Goal: Register for event/course

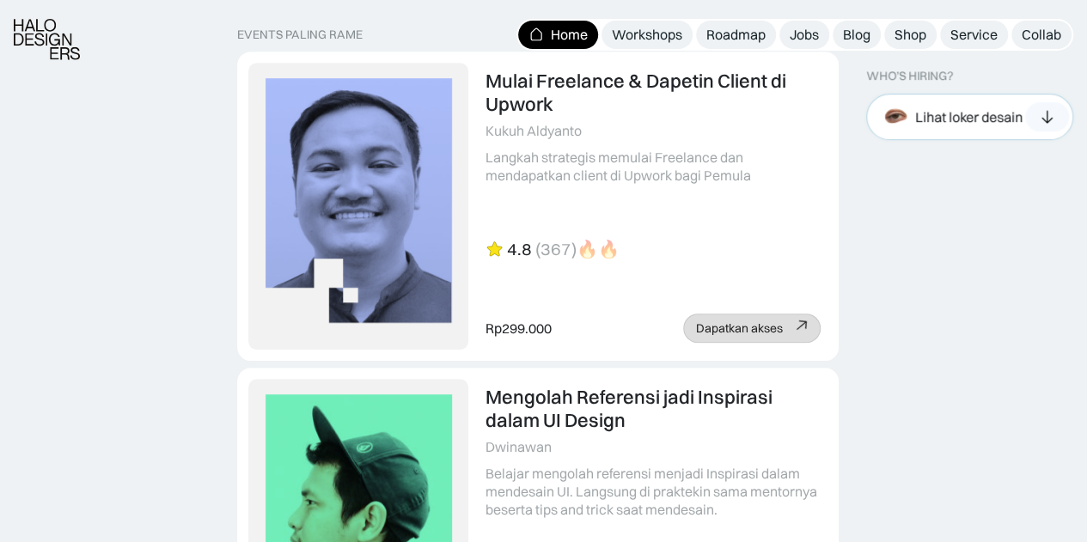
scroll to position [3724, 0]
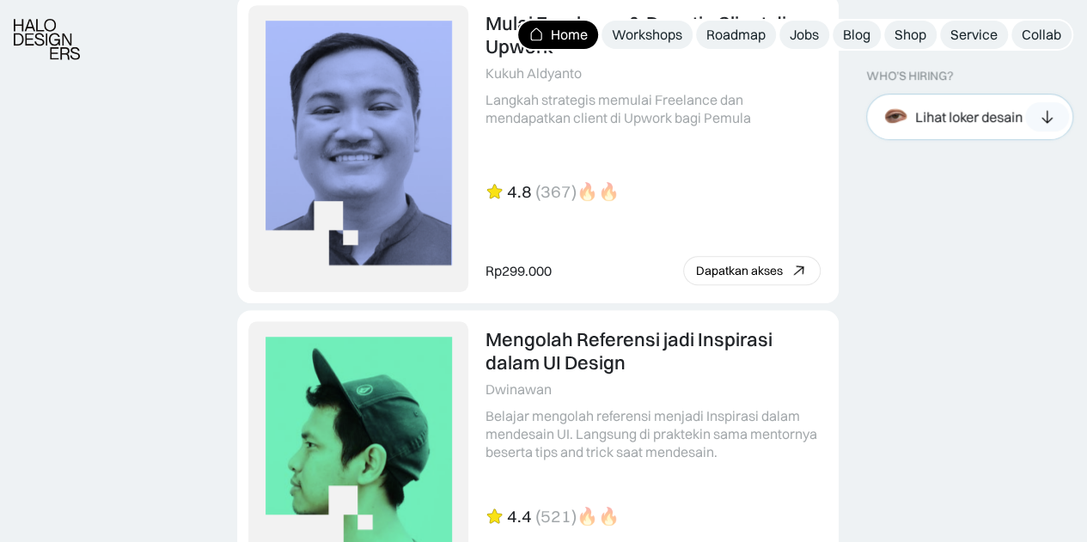
click at [1019, 127] on div "Lihat loker desain" at bounding box center [949, 117] width 145 height 38
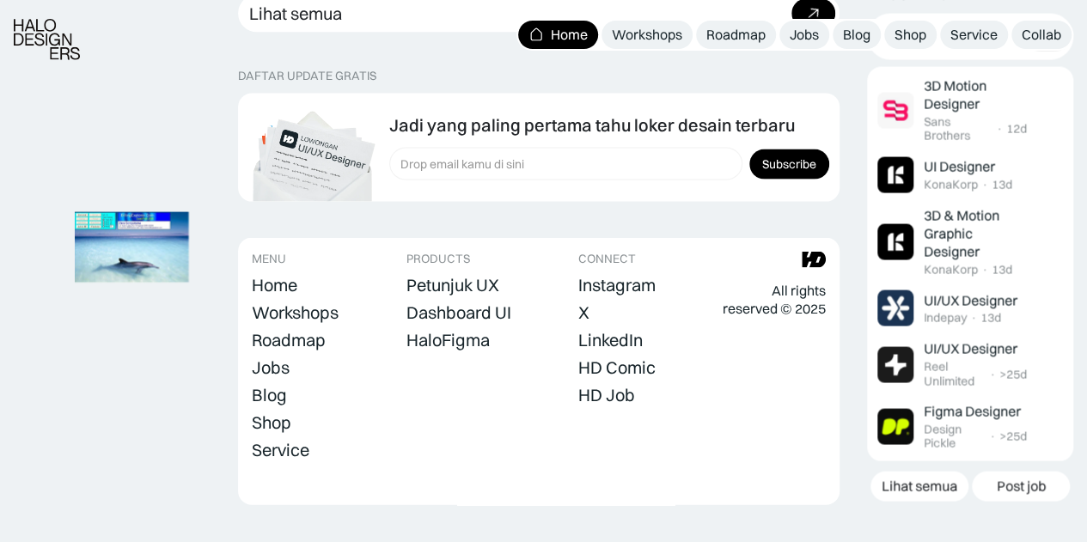
scroll to position [4993, 0]
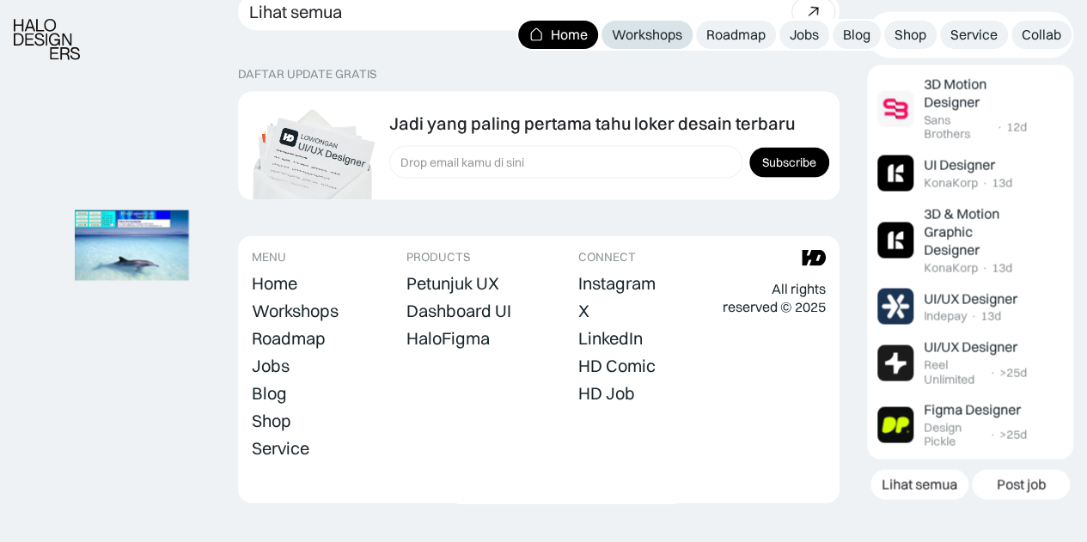
click at [661, 33] on div "Workshops" at bounding box center [647, 35] width 70 height 18
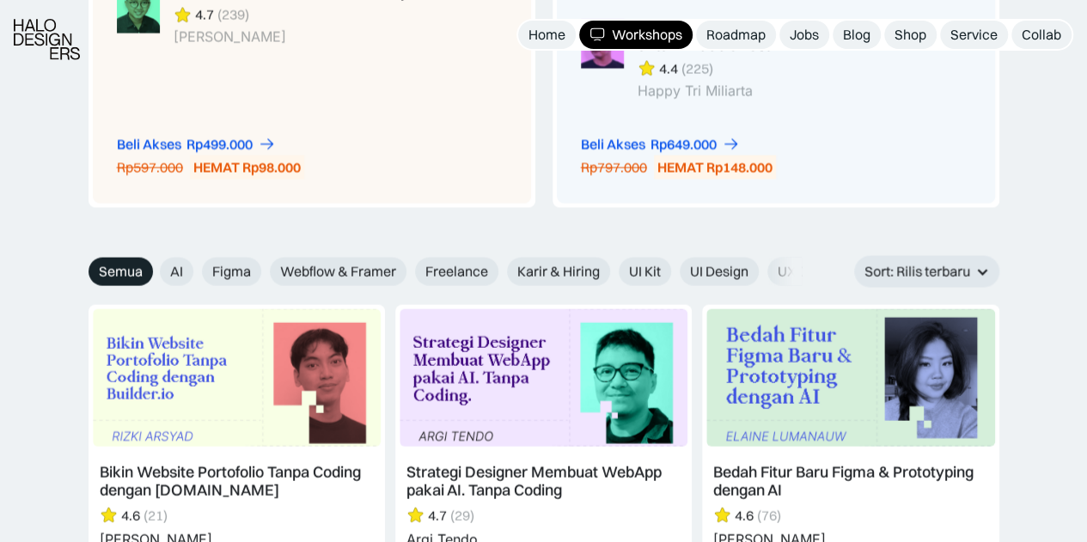
scroll to position [1787, 0]
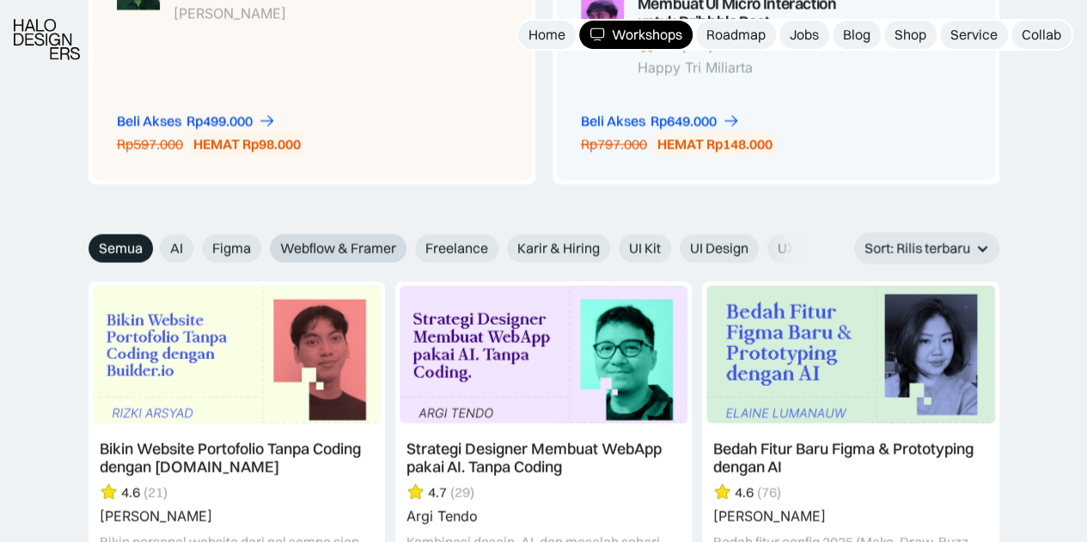
click at [350, 244] on span "Webflow & Framer" at bounding box center [338, 249] width 116 height 18
click at [264, 244] on input "Webflow & Framer" at bounding box center [258, 242] width 11 height 11
radio input "true"
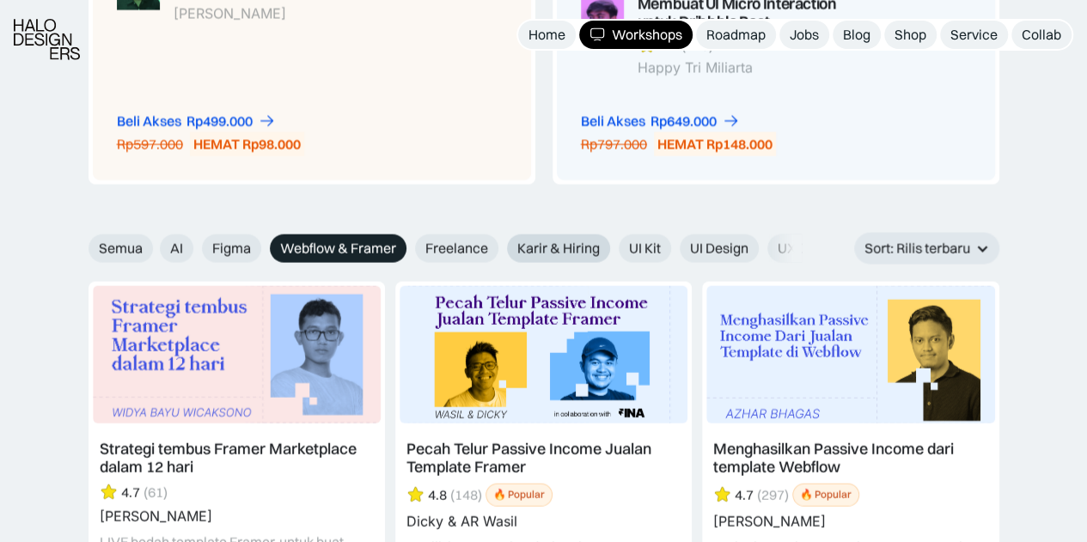
click at [556, 247] on span "Karir & Hiring" at bounding box center [558, 249] width 82 height 18
click at [501, 247] on input "Karir & Hiring" at bounding box center [495, 242] width 11 height 11
radio input "true"
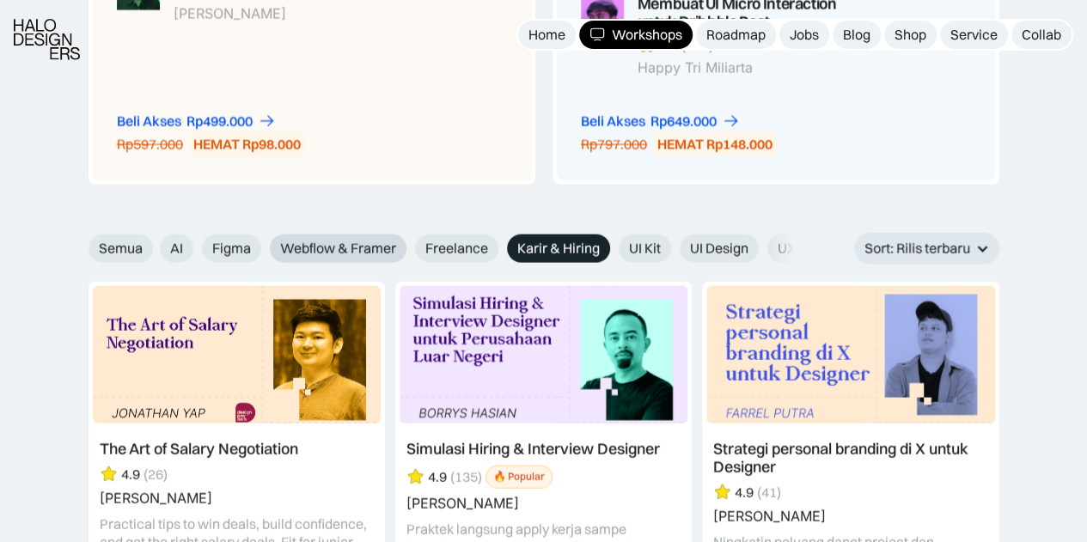
click at [337, 244] on span "Webflow & Framer" at bounding box center [338, 249] width 116 height 18
click at [264, 244] on input "Webflow & Framer" at bounding box center [258, 242] width 11 height 11
radio input "true"
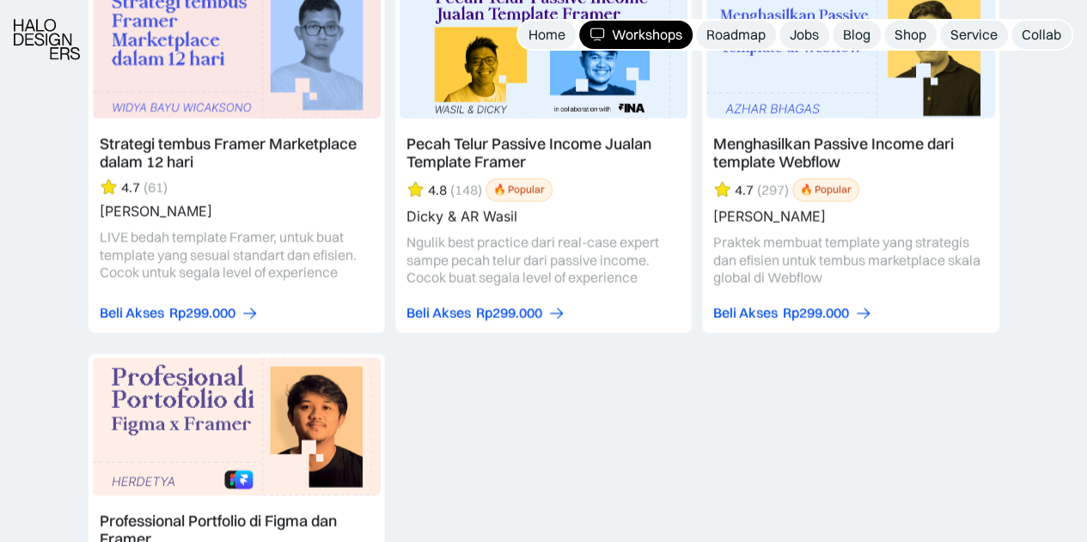
scroll to position [2244, 0]
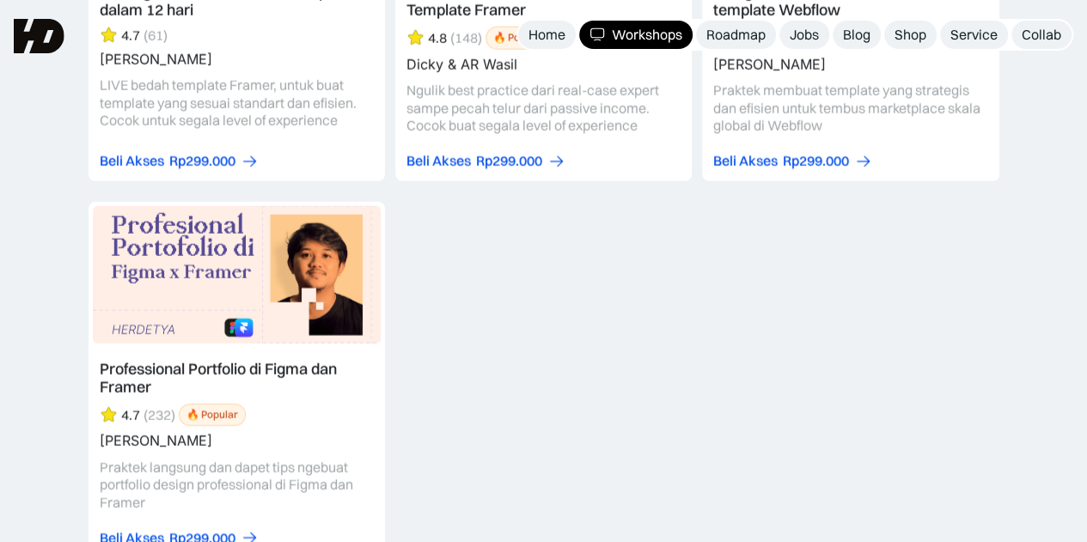
click at [165, 379] on link at bounding box center [236, 380] width 296 height 356
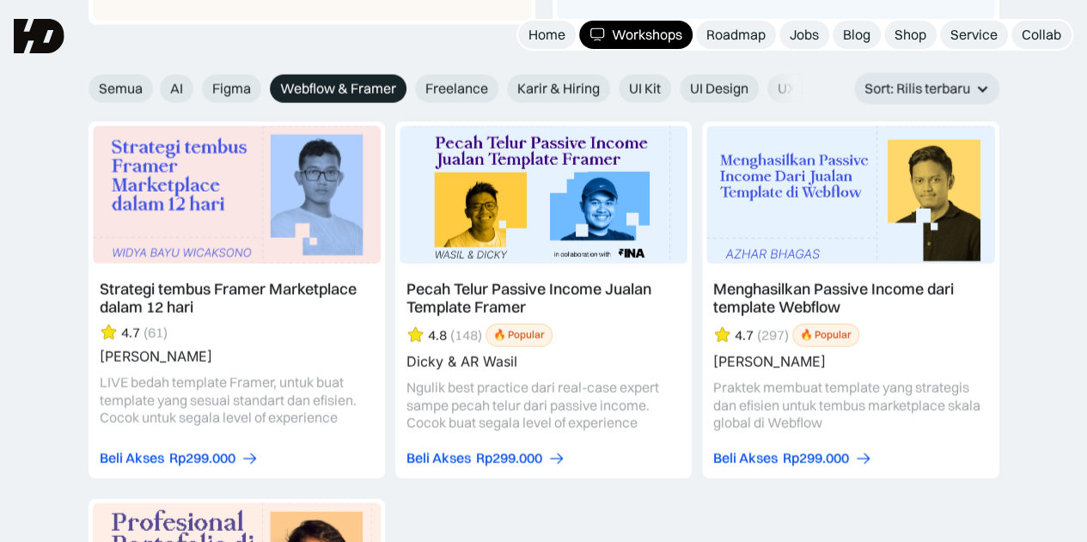
scroll to position [1921, 0]
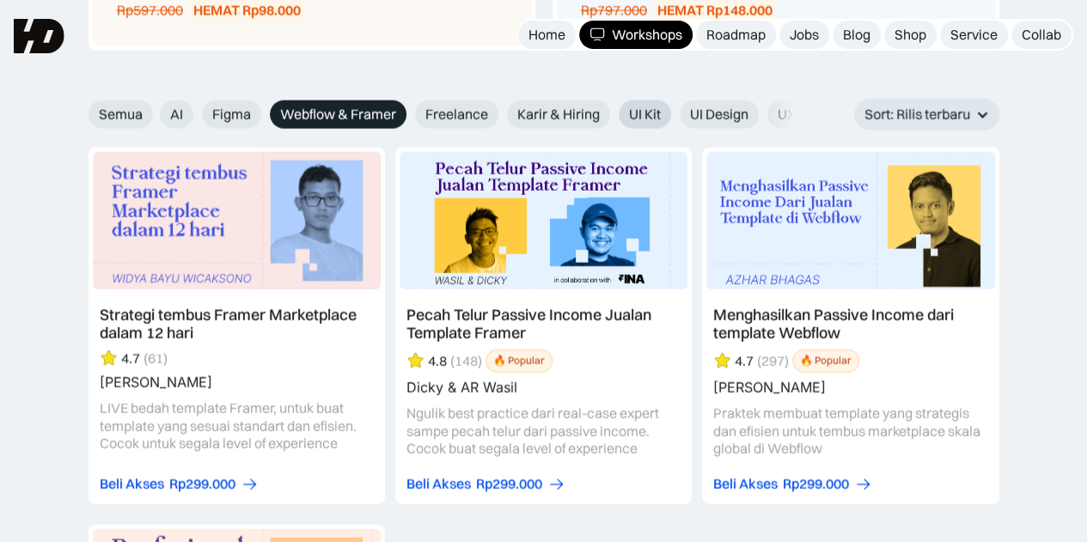
click at [619, 114] on label "UI Kit" at bounding box center [644, 114] width 52 height 28
click at [612, 114] on input "UI Kit" at bounding box center [606, 108] width 11 height 11
radio input "true"
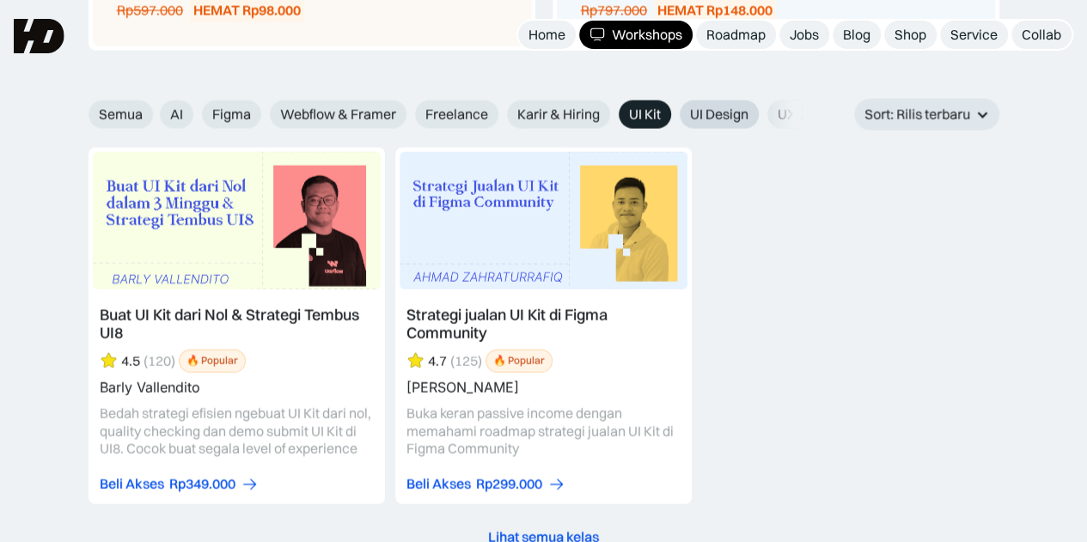
click at [732, 119] on span "UI Design" at bounding box center [719, 115] width 58 height 18
click at [673, 114] on input "UI Design" at bounding box center [667, 108] width 11 height 11
radio input "true"
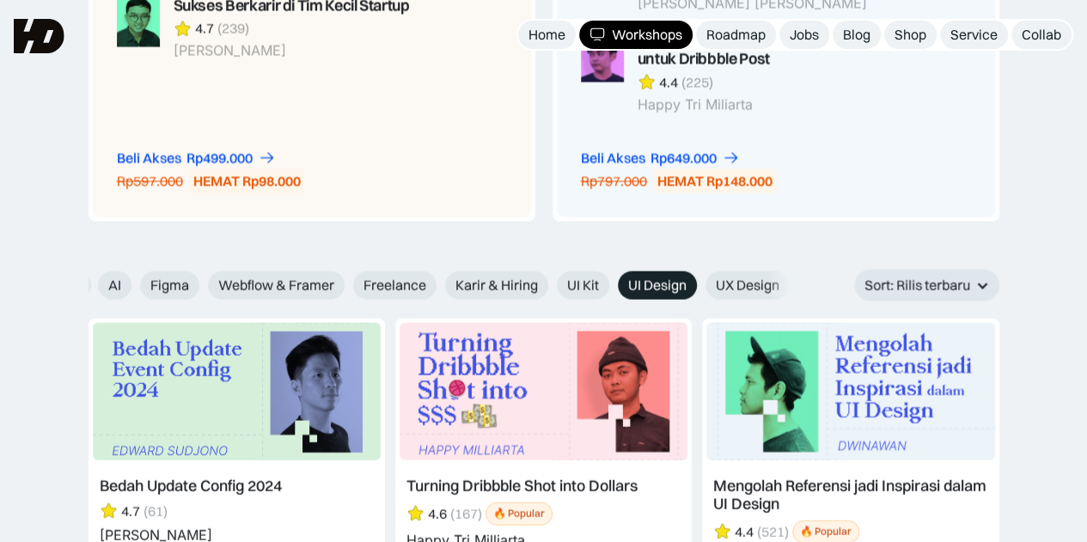
scroll to position [0, 0]
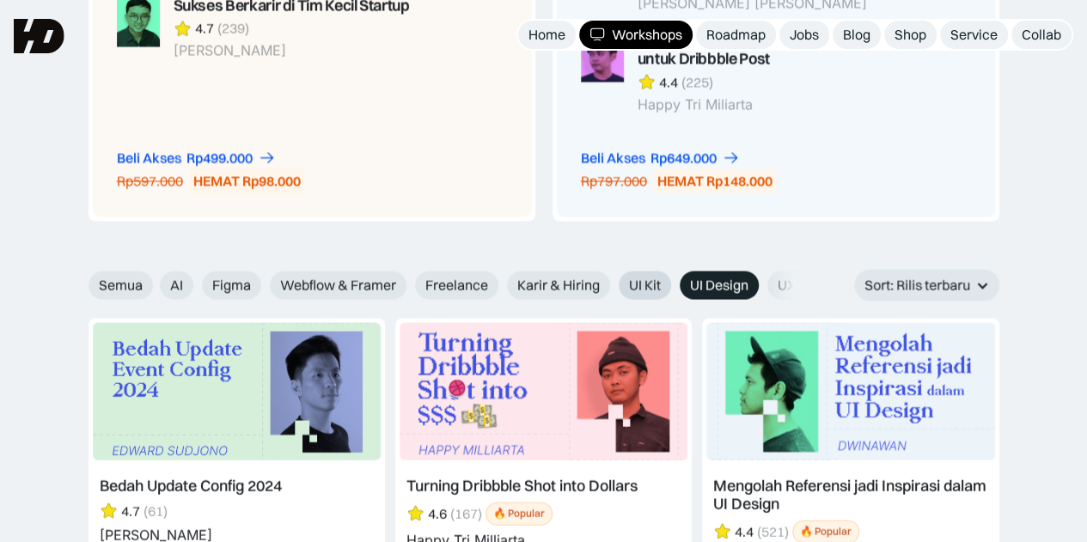
click at [651, 281] on span "UI Kit" at bounding box center [645, 286] width 32 height 18
click at [612, 281] on input "UI Kit" at bounding box center [606, 279] width 11 height 11
radio input "true"
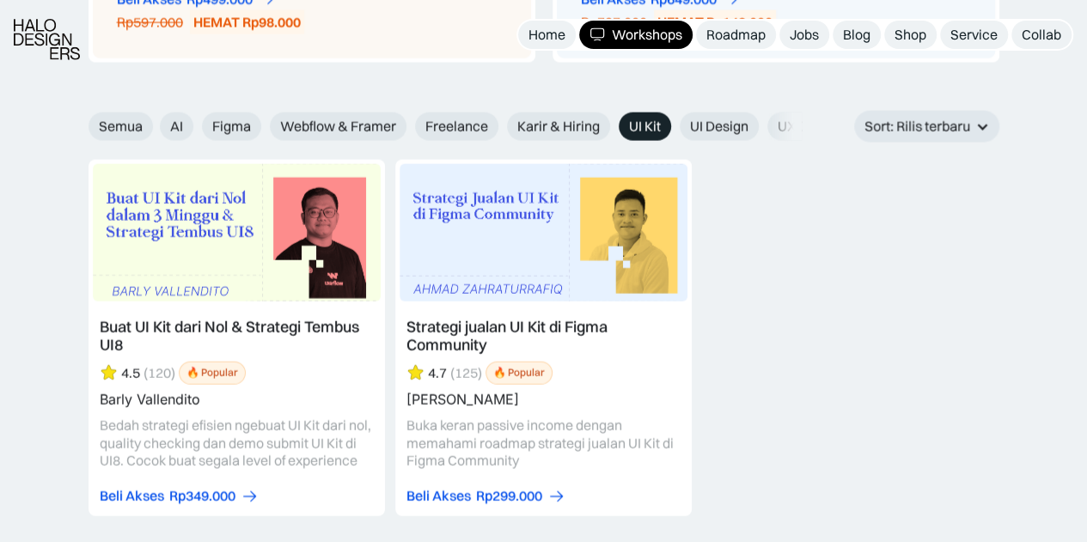
scroll to position [1915, 0]
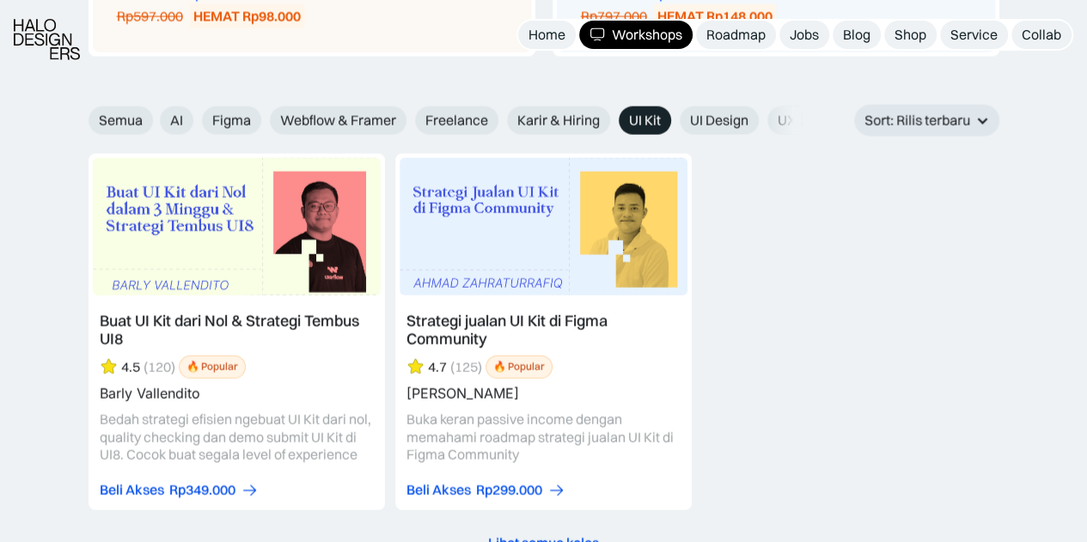
click at [249, 324] on link at bounding box center [236, 332] width 296 height 356
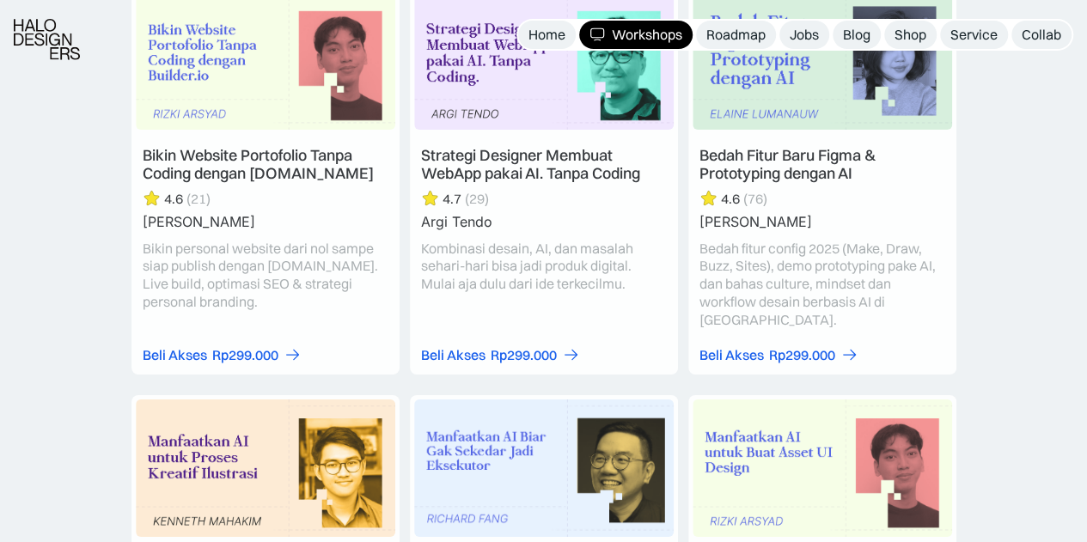
scroll to position [4637, 0]
